Goal: Information Seeking & Learning: Learn about a topic

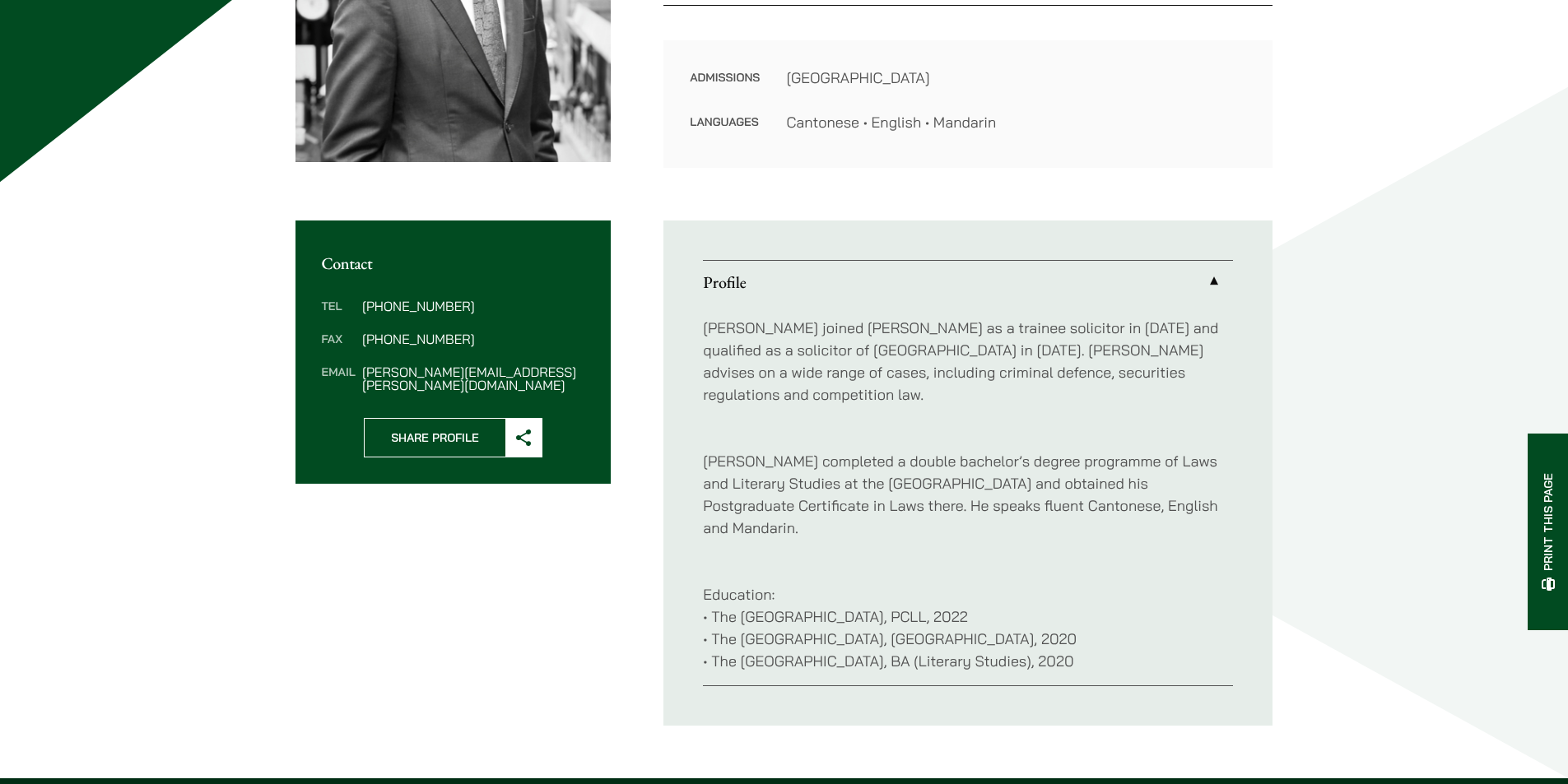
scroll to position [494, 0]
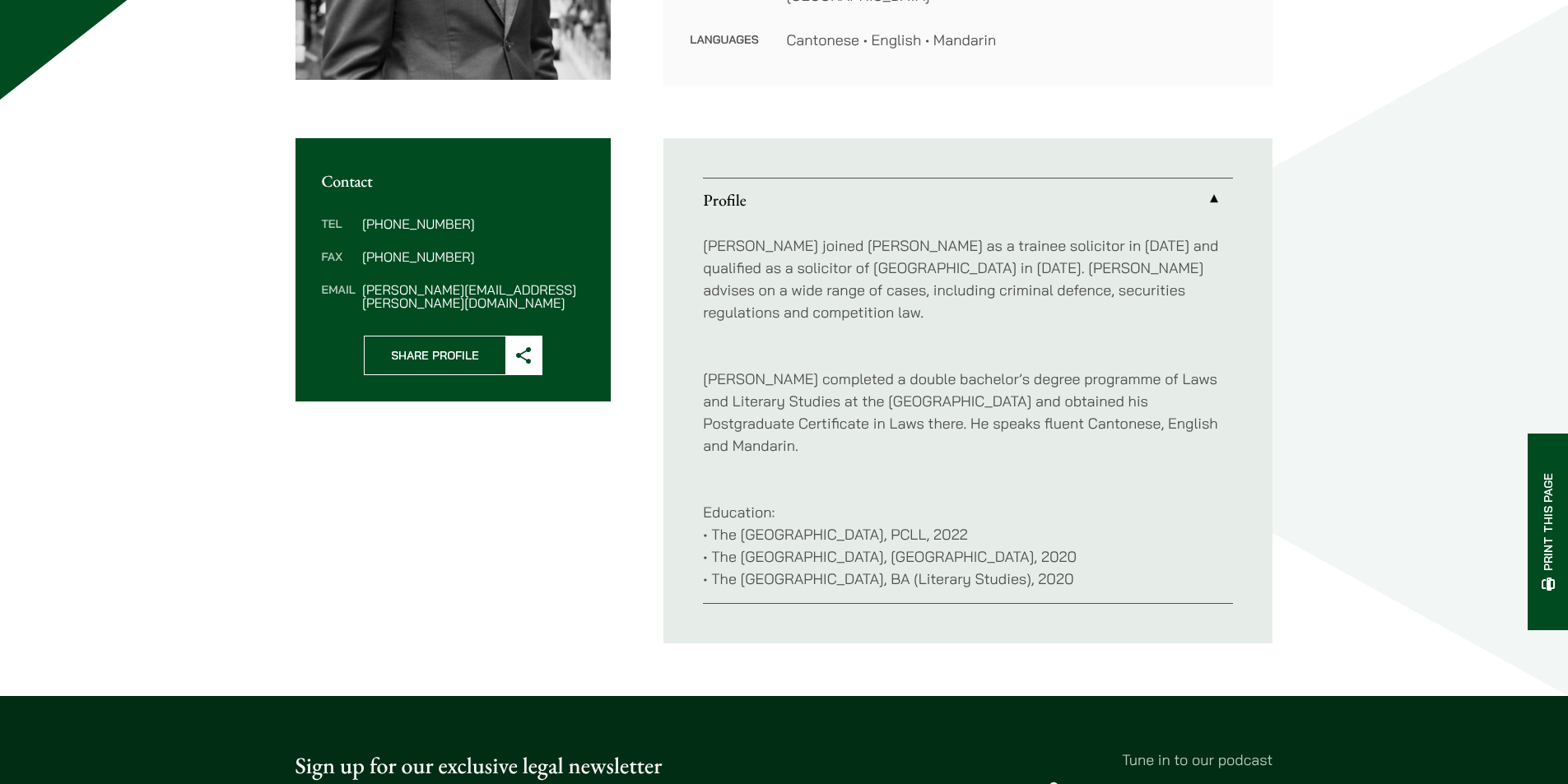
drag, startPoint x: 988, startPoint y: 487, endPoint x: 952, endPoint y: 487, distance: 36.0
click at [952, 487] on p "Education: • The [GEOGRAPHIC_DATA], PCLL, 2022 • The [GEOGRAPHIC_DATA], [GEOGRA…" at bounding box center [968, 534] width 530 height 111
drag, startPoint x: 993, startPoint y: 514, endPoint x: 943, endPoint y: 511, distance: 50.1
click at [943, 511] on p "Education: • The [GEOGRAPHIC_DATA], PCLL, 2022 • The [GEOGRAPHIC_DATA], [GEOGRA…" at bounding box center [968, 534] width 530 height 111
click at [1133, 506] on p "Education: • The [GEOGRAPHIC_DATA], PCLL, 2022 • The [GEOGRAPHIC_DATA], [GEOGRA…" at bounding box center [968, 534] width 530 height 111
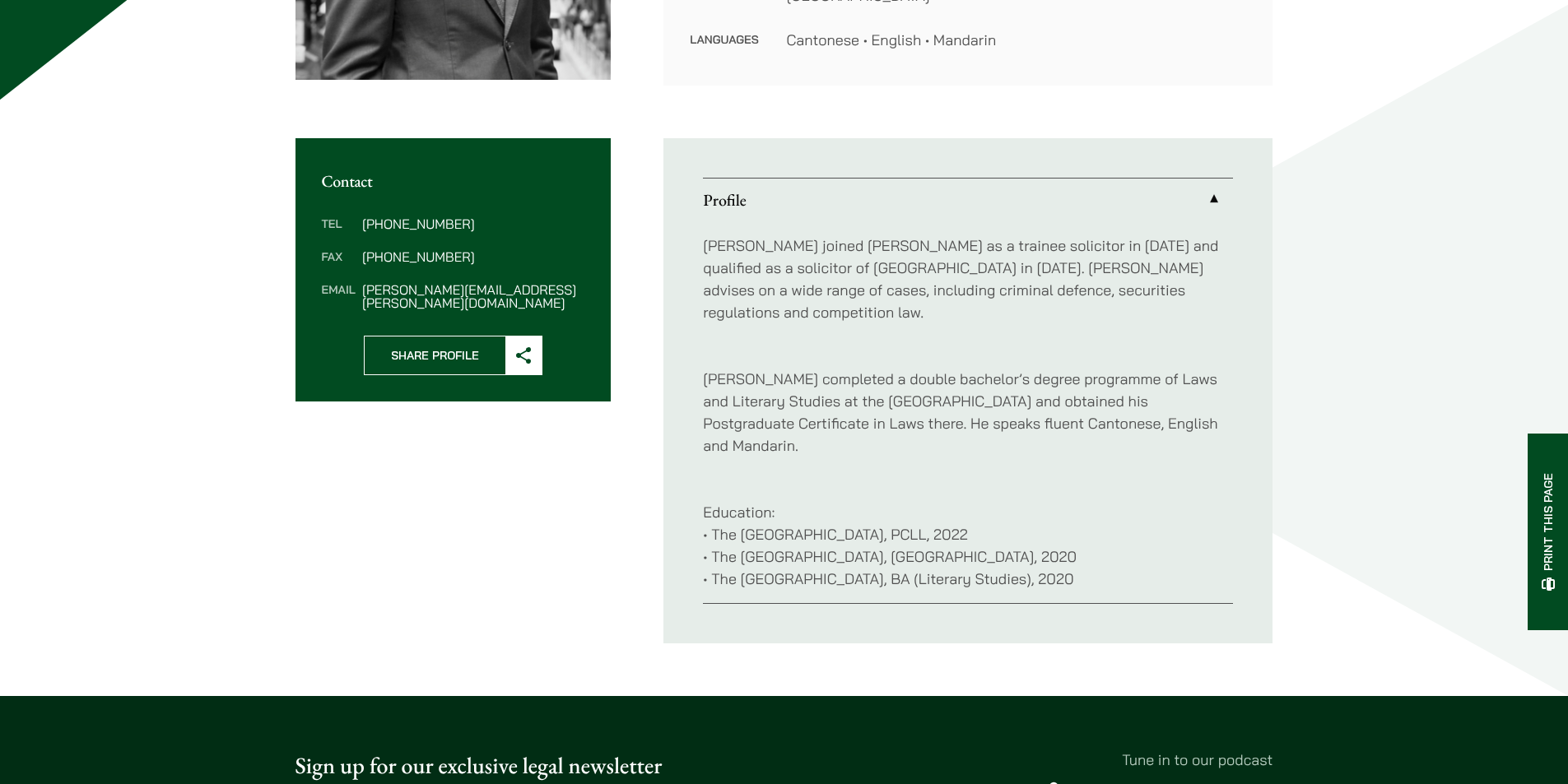
click at [1002, 516] on p "Education: • The [GEOGRAPHIC_DATA], PCLL, 2022 • The [GEOGRAPHIC_DATA], [GEOGRA…" at bounding box center [968, 534] width 530 height 111
drag, startPoint x: 998, startPoint y: 514, endPoint x: 929, endPoint y: 509, distance: 69.2
click at [929, 509] on p "Education: • The [GEOGRAPHIC_DATA], PCLL, 2022 • The [GEOGRAPHIC_DATA], [GEOGRA…" at bounding box center [968, 534] width 530 height 111
click at [1083, 524] on p "Education: • The [GEOGRAPHIC_DATA], PCLL, 2022 • The [GEOGRAPHIC_DATA], [GEOGRA…" at bounding box center [968, 534] width 530 height 111
drag, startPoint x: 1108, startPoint y: 537, endPoint x: 1039, endPoint y: 529, distance: 69.5
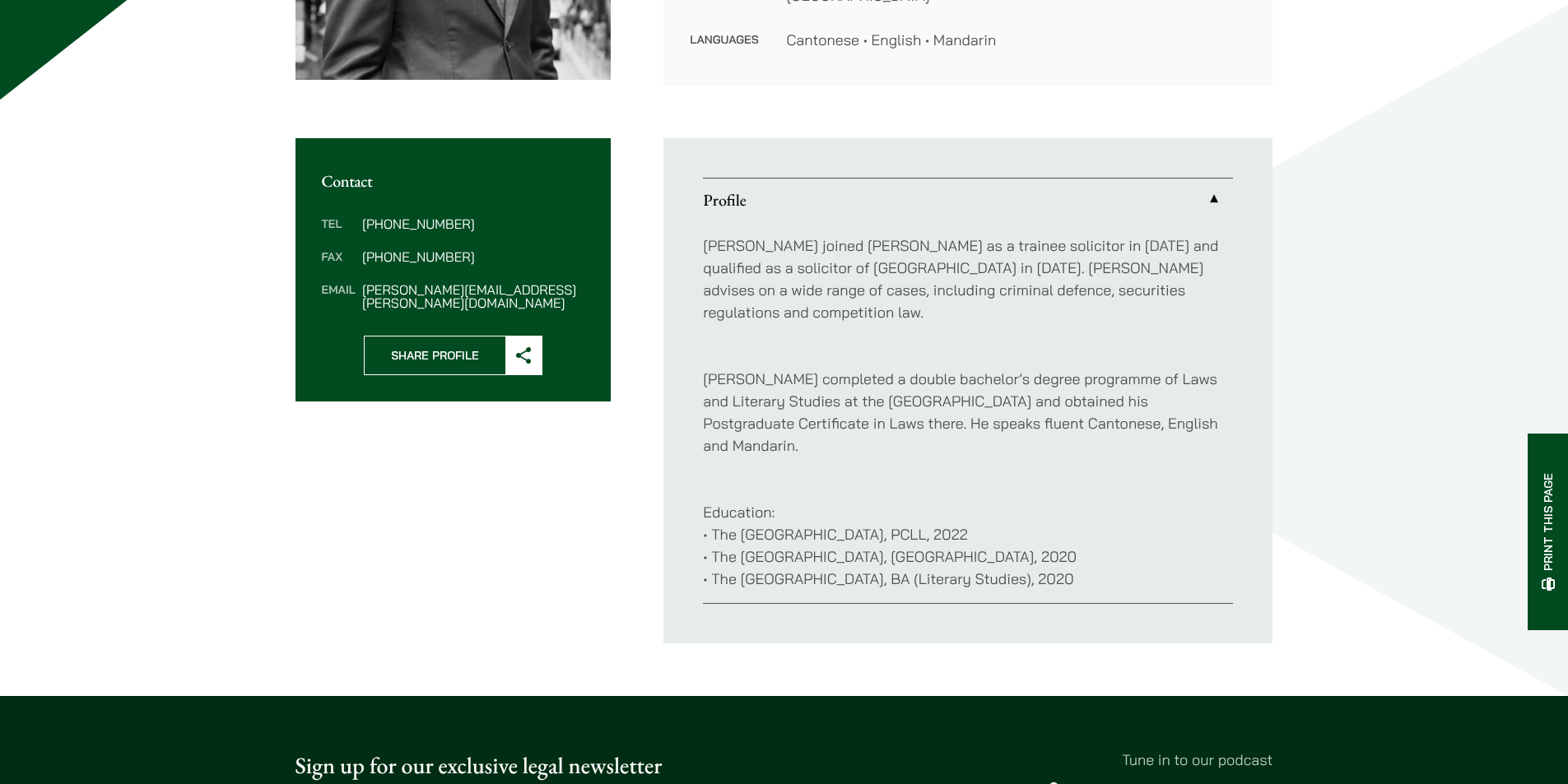
click at [1039, 529] on p "Education: • The [GEOGRAPHIC_DATA], PCLL, 2022 • The [GEOGRAPHIC_DATA], [GEOGRA…" at bounding box center [968, 534] width 530 height 111
click at [1148, 507] on p "Education: • The [GEOGRAPHIC_DATA], PCLL, 2022 • The [GEOGRAPHIC_DATA], [GEOGRA…" at bounding box center [968, 534] width 530 height 111
drag, startPoint x: 1110, startPoint y: 539, endPoint x: 912, endPoint y: 548, distance: 198.2
click at [912, 548] on div "[PERSON_NAME] joined [PERSON_NAME] as a trainee solicitor in [DATE] and qualifi…" at bounding box center [968, 412] width 530 height 382
click at [981, 509] on p "Education: • The [GEOGRAPHIC_DATA], PCLL, 2022 • The [GEOGRAPHIC_DATA], [GEOGRA…" at bounding box center [968, 534] width 530 height 111
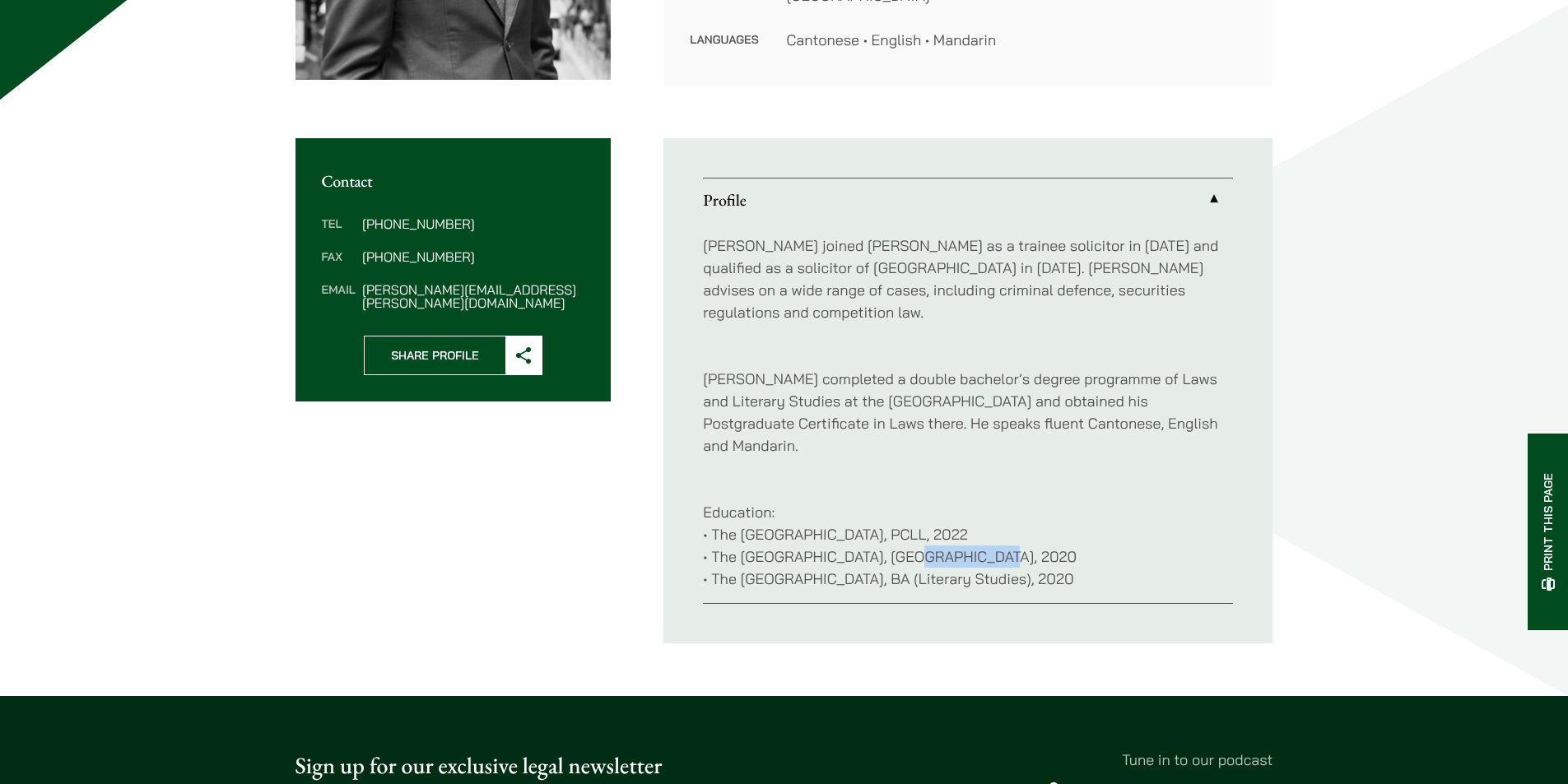
drag, startPoint x: 999, startPoint y: 512, endPoint x: 904, endPoint y: 509, distance: 95.0
click at [904, 509] on p "Education: • The [GEOGRAPHIC_DATA], PCLL, 2022 • The [GEOGRAPHIC_DATA], [GEOGRA…" at bounding box center [968, 534] width 530 height 111
drag, startPoint x: 1011, startPoint y: 485, endPoint x: 902, endPoint y: 491, distance: 109.2
click at [912, 488] on p "Education: • The [GEOGRAPHIC_DATA], PCLL, 2022 • The [GEOGRAPHIC_DATA], [GEOGRA…" at bounding box center [968, 534] width 530 height 111
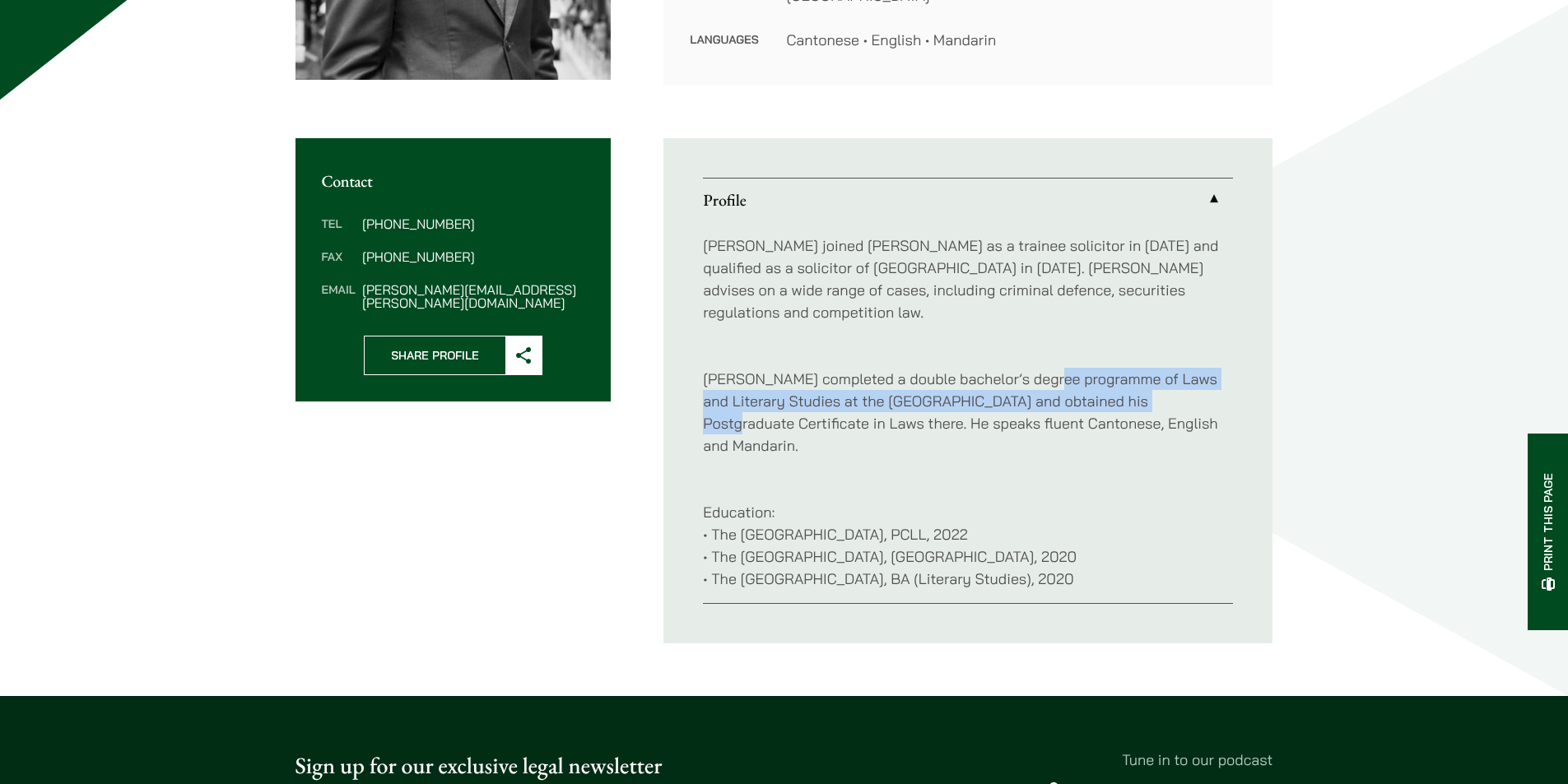
drag, startPoint x: 1041, startPoint y: 346, endPoint x: 1138, endPoint y: 373, distance: 100.7
click at [1138, 373] on p "[PERSON_NAME] completed a double bachelor’s degree programme of Laws and Litera…" at bounding box center [968, 401] width 530 height 111
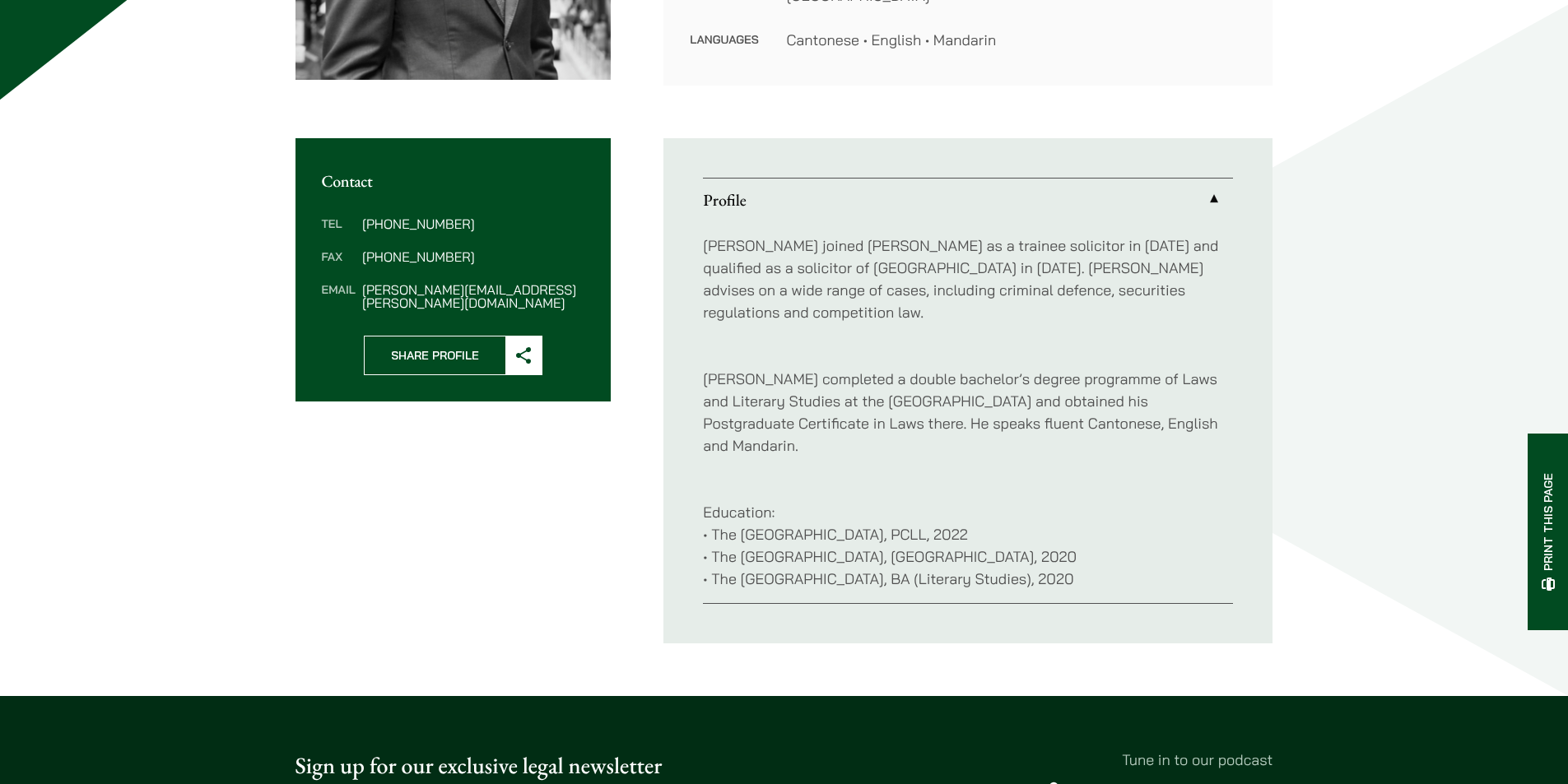
click at [1107, 430] on div "[PERSON_NAME] joined [PERSON_NAME] as a trainee solicitor in [DATE] and qualifi…" at bounding box center [968, 412] width 530 height 382
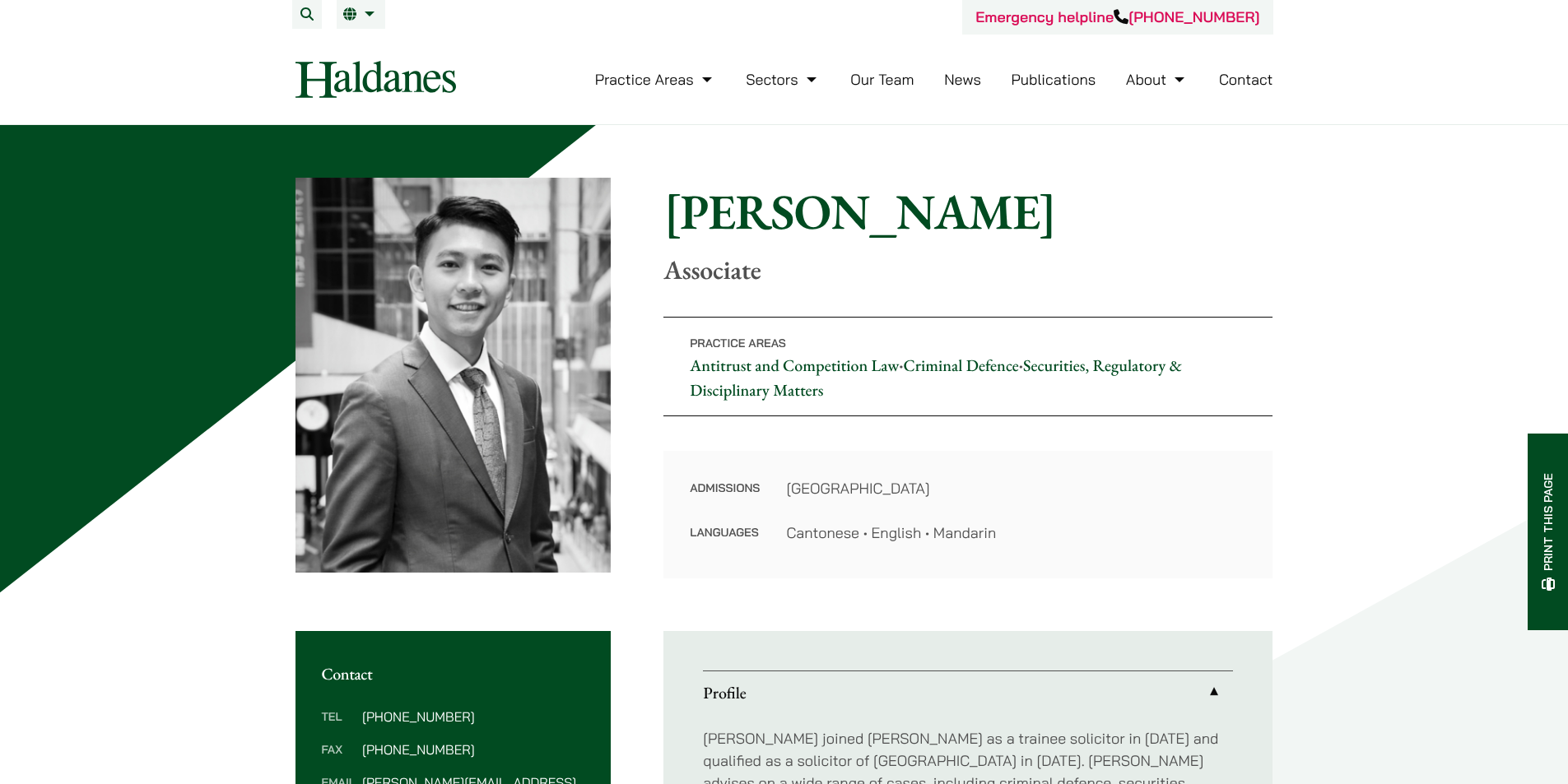
scroll to position [0, 0]
